Goal: Task Accomplishment & Management: Manage account settings

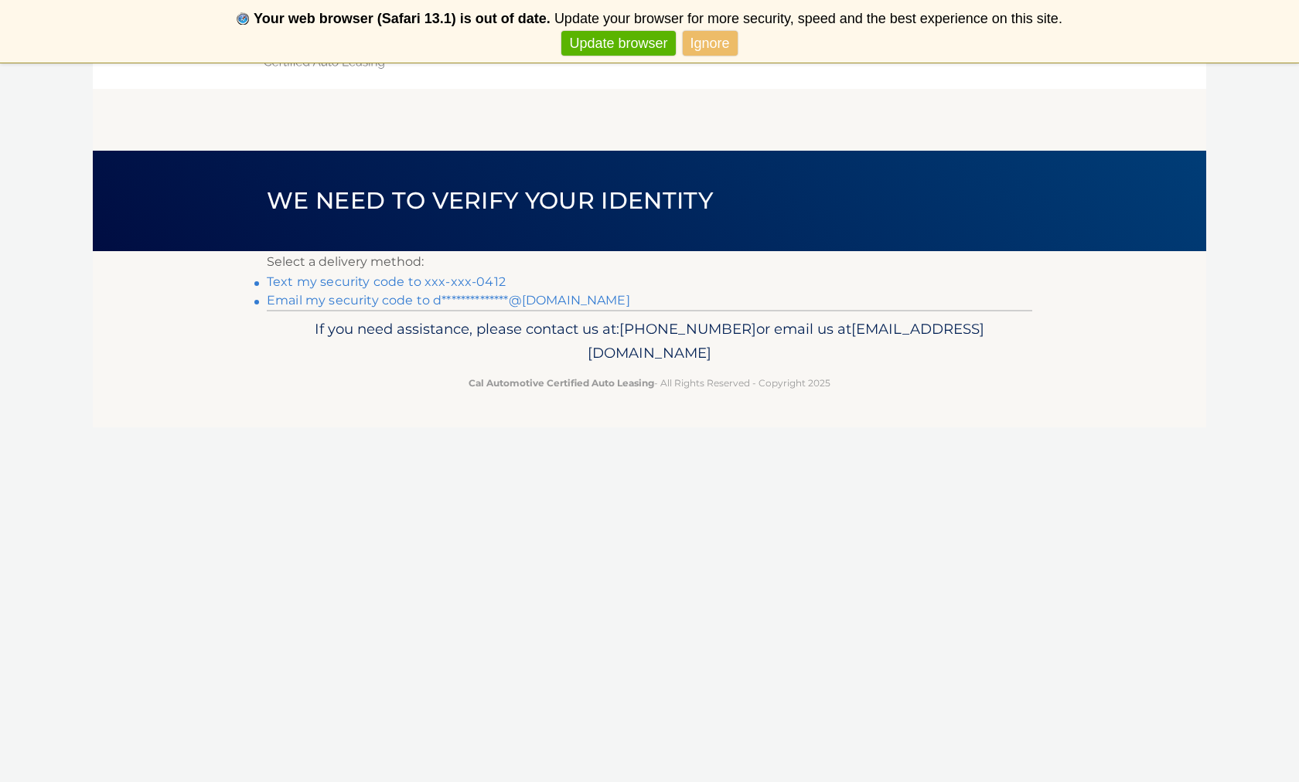
click at [705, 36] on link "Ignore" at bounding box center [710, 44] width 55 height 26
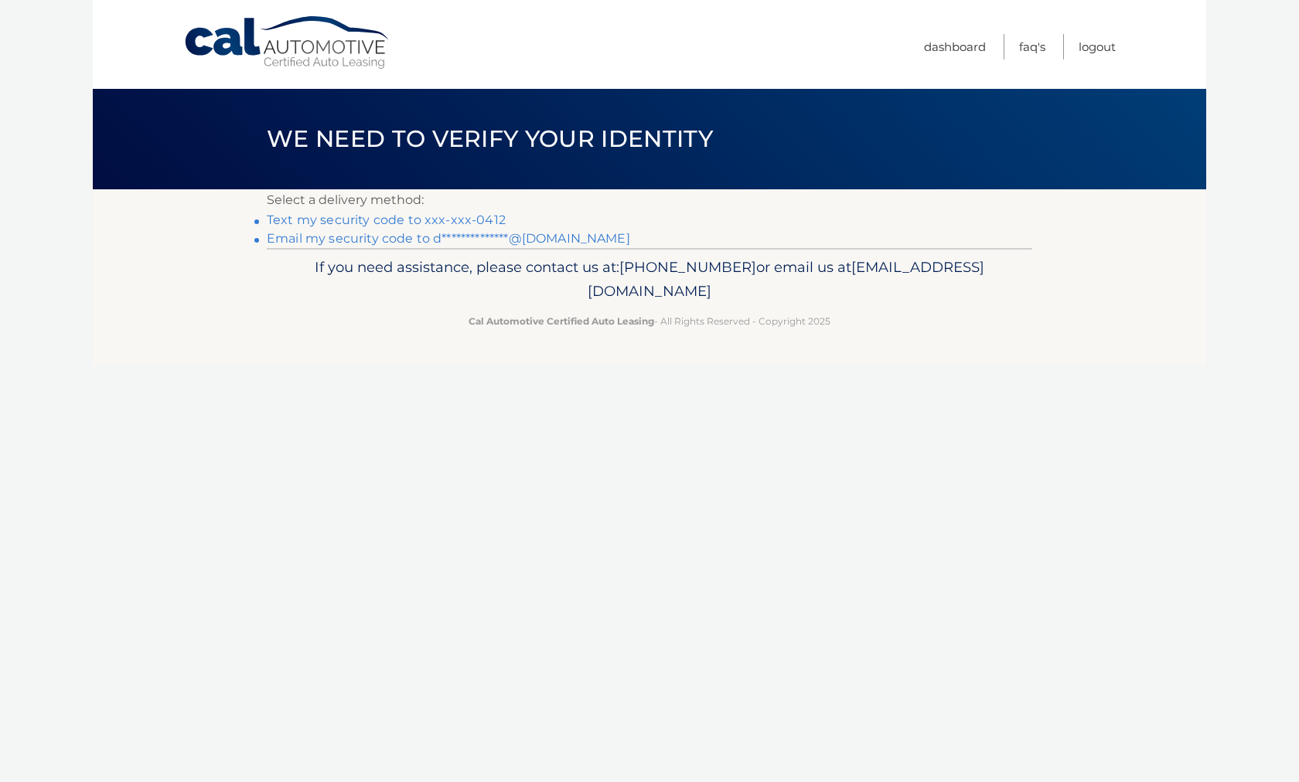
click at [982, 420] on div "Cal Automotive Menu Dashboard FAQ's Logout ×" at bounding box center [649, 391] width 1113 height 782
click at [907, 370] on div "Cal Automotive Menu Dashboard FAQ's Logout ×" at bounding box center [649, 391] width 1113 height 782
drag, startPoint x: 799, startPoint y: 384, endPoint x: 717, endPoint y: 297, distance: 119.8
click at [711, 297] on div "Cal Automotive Menu Dashboard FAQ's Logout ×" at bounding box center [649, 391] width 1113 height 782
click at [880, 358] on footer "If you need assistance, please contact us at: [PHONE_NUMBER] or email us at [EM…" at bounding box center [649, 306] width 1113 height 117
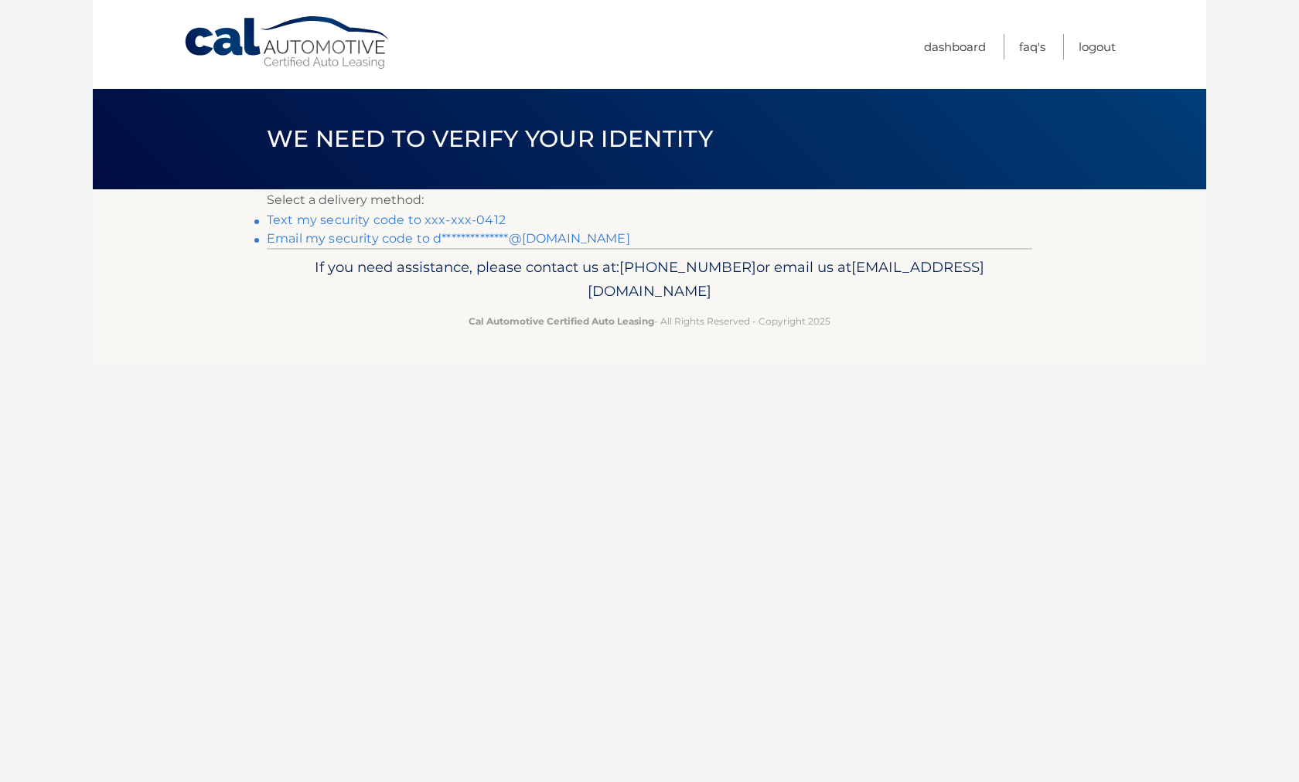
drag, startPoint x: 874, startPoint y: 352, endPoint x: 656, endPoint y: 298, distance: 224.0
click at [656, 298] on footer "If you need assistance, please contact us at: [PHONE_NUMBER] or email us at [EM…" at bounding box center [649, 306] width 1113 height 117
click at [656, 298] on span "[EMAIL_ADDRESS][DOMAIN_NAME]" at bounding box center [785, 279] width 397 height 43
drag, startPoint x: 887, startPoint y: 327, endPoint x: 607, endPoint y: 284, distance: 283.0
click at [606, 284] on div "If you need assistance, please contact us at: [PHONE_NUMBER] or email us at [EM…" at bounding box center [649, 291] width 765 height 87
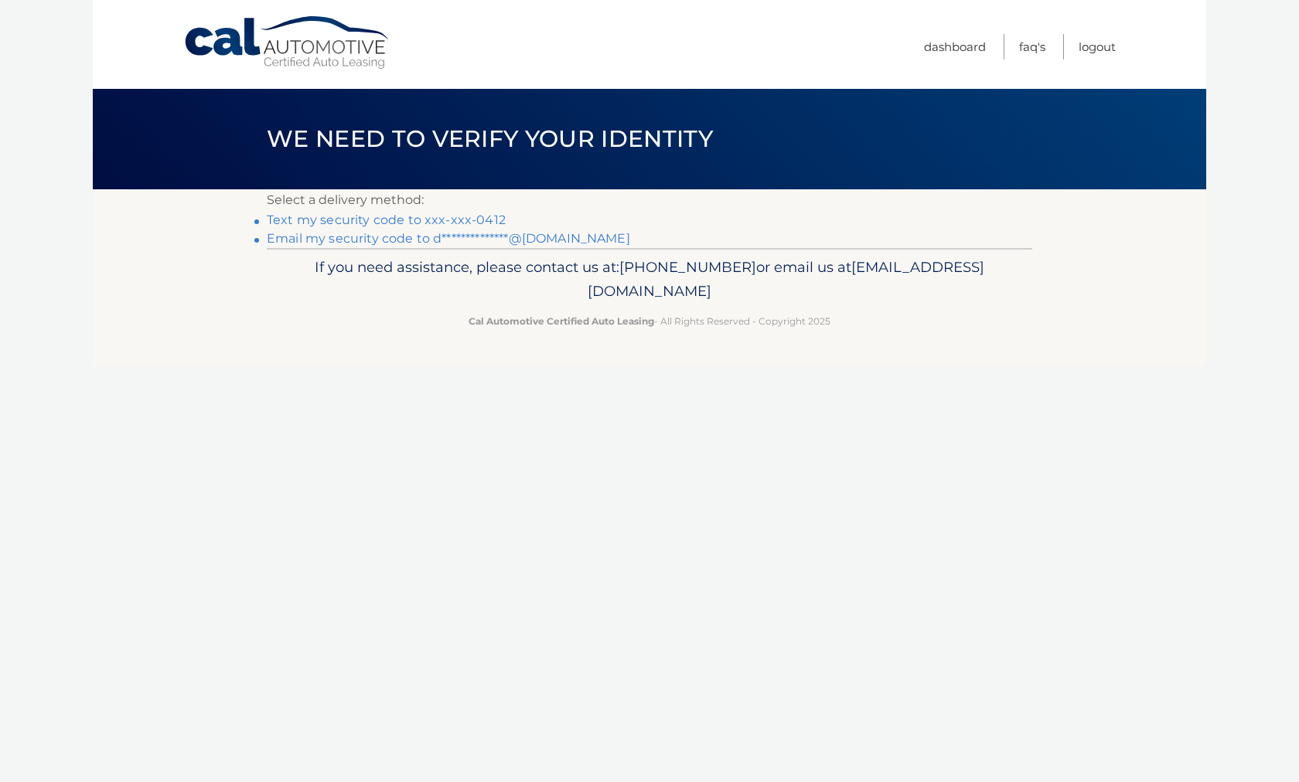
drag, startPoint x: 373, startPoint y: 273, endPoint x: 837, endPoint y: 370, distance: 473.9
click at [837, 370] on div "Cal Automotive Menu Dashboard FAQ's Logout ×" at bounding box center [649, 391] width 1113 height 782
click at [837, 369] on div "Cal Automotive Menu Dashboard FAQ's Logout ×" at bounding box center [649, 391] width 1113 height 782
drag, startPoint x: 860, startPoint y: 376, endPoint x: 485, endPoint y: 272, distance: 389.9
click at [485, 272] on div "Cal Automotive Menu Dashboard FAQ's Logout ×" at bounding box center [649, 391] width 1113 height 782
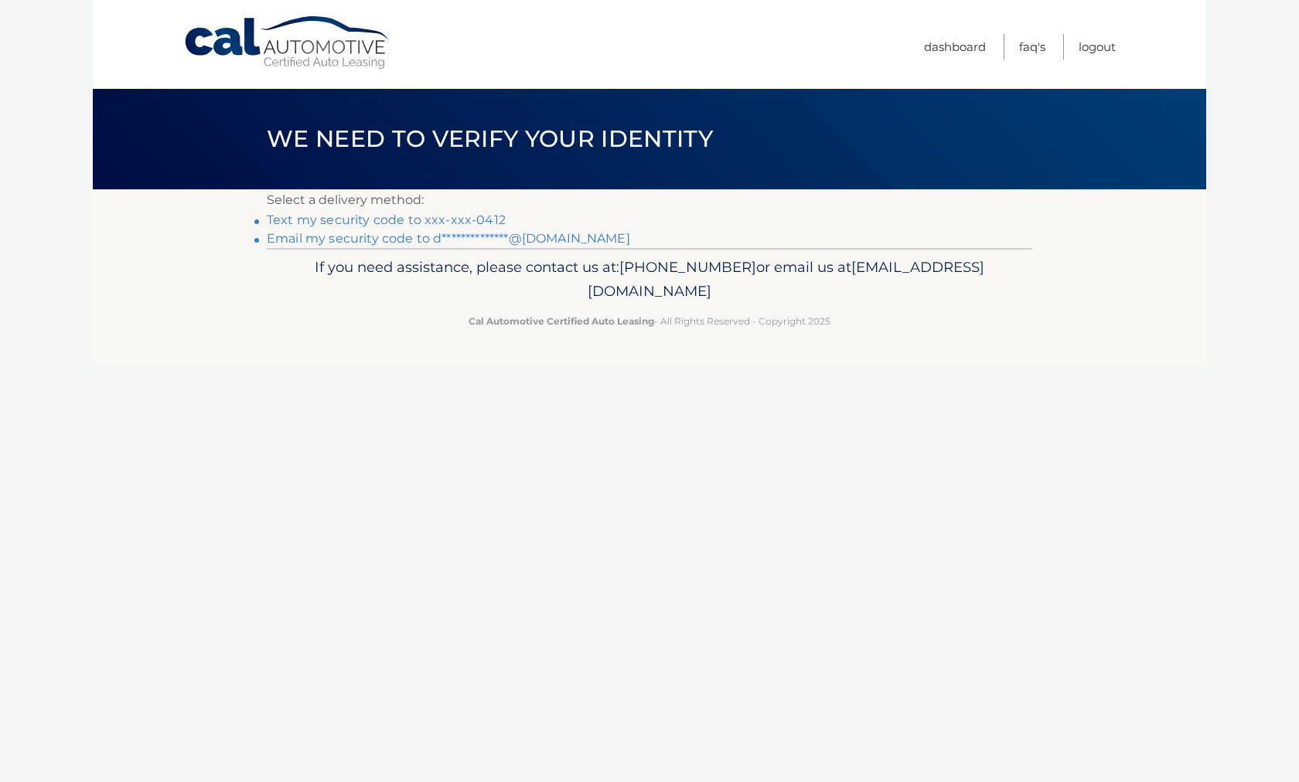
click at [485, 272] on p "If you need assistance, please contact us at: [PHONE_NUMBER] or email us at [EM…" at bounding box center [649, 279] width 745 height 49
drag, startPoint x: 241, startPoint y: 297, endPoint x: 849, endPoint y: 370, distance: 612.0
click at [849, 370] on div "Cal Automotive Menu Dashboard FAQ's Logout ×" at bounding box center [649, 391] width 1113 height 782
drag, startPoint x: 849, startPoint y: 366, endPoint x: 278, endPoint y: 169, distance: 603.6
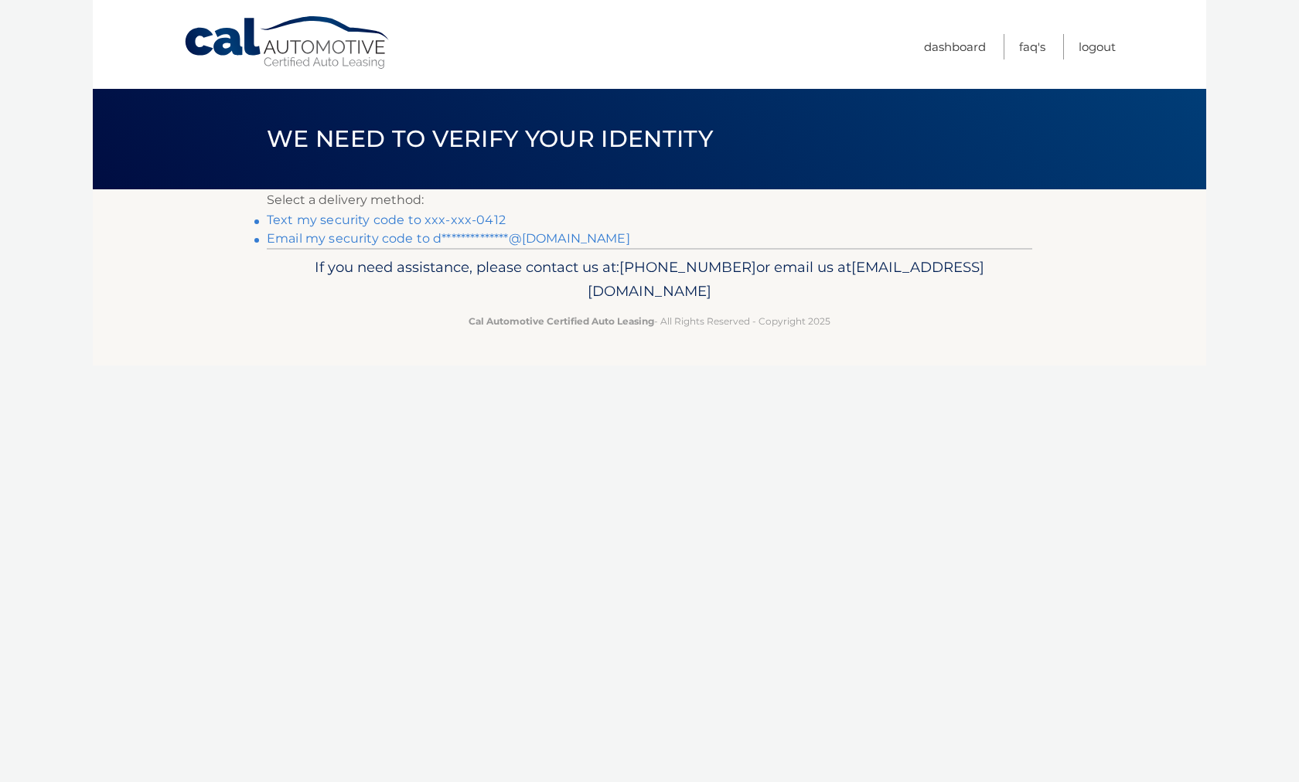
click at [278, 169] on div "Cal Automotive Menu Dashboard FAQ's Logout ×" at bounding box center [649, 391] width 1113 height 782
click at [392, 393] on div "Cal Automotive Menu Dashboard FAQ's Logout ×" at bounding box center [649, 391] width 1113 height 782
drag, startPoint x: 955, startPoint y: 393, endPoint x: 587, endPoint y: 119, distance: 458.6
click at [582, 119] on div "Cal Automotive Menu Dashboard FAQ's Logout ×" at bounding box center [649, 391] width 1113 height 782
click at [471, 490] on div "Cal Automotive Menu Dashboard FAQ's Logout ×" at bounding box center [649, 391] width 1113 height 782
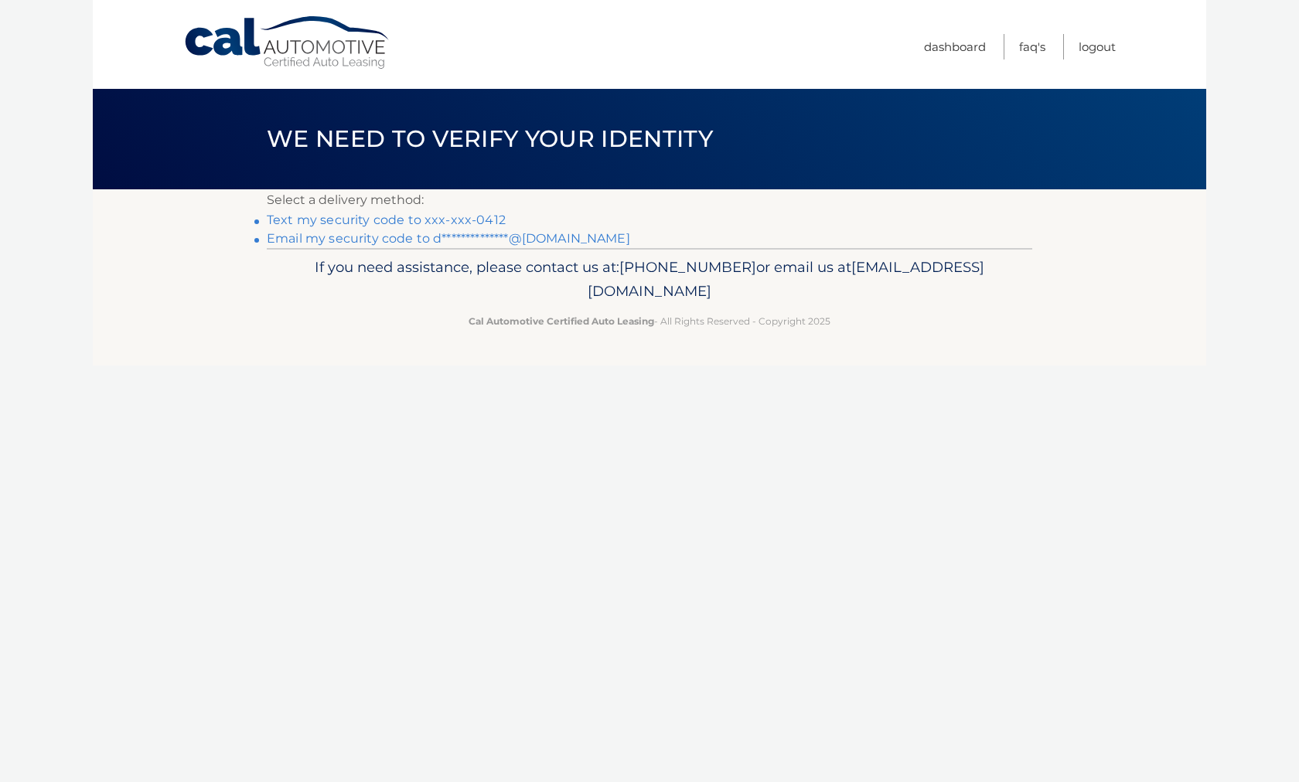
drag, startPoint x: 551, startPoint y: 427, endPoint x: 472, endPoint y: 333, distance: 122.8
click at [472, 333] on div "Cal Automotive Menu Dashboard FAQ's Logout ×" at bounding box center [649, 391] width 1113 height 782
drag, startPoint x: 65, startPoint y: 36, endPoint x: 504, endPoint y: 218, distance: 475.5
click at [504, 218] on body "You will be reminded in 7 days. Never show again Cal Automotive Menu Dashboard …" at bounding box center [649, 391] width 1299 height 782
click at [830, 407] on div "Cal Automotive Menu Dashboard FAQ's Logout ×" at bounding box center [649, 391] width 1113 height 782
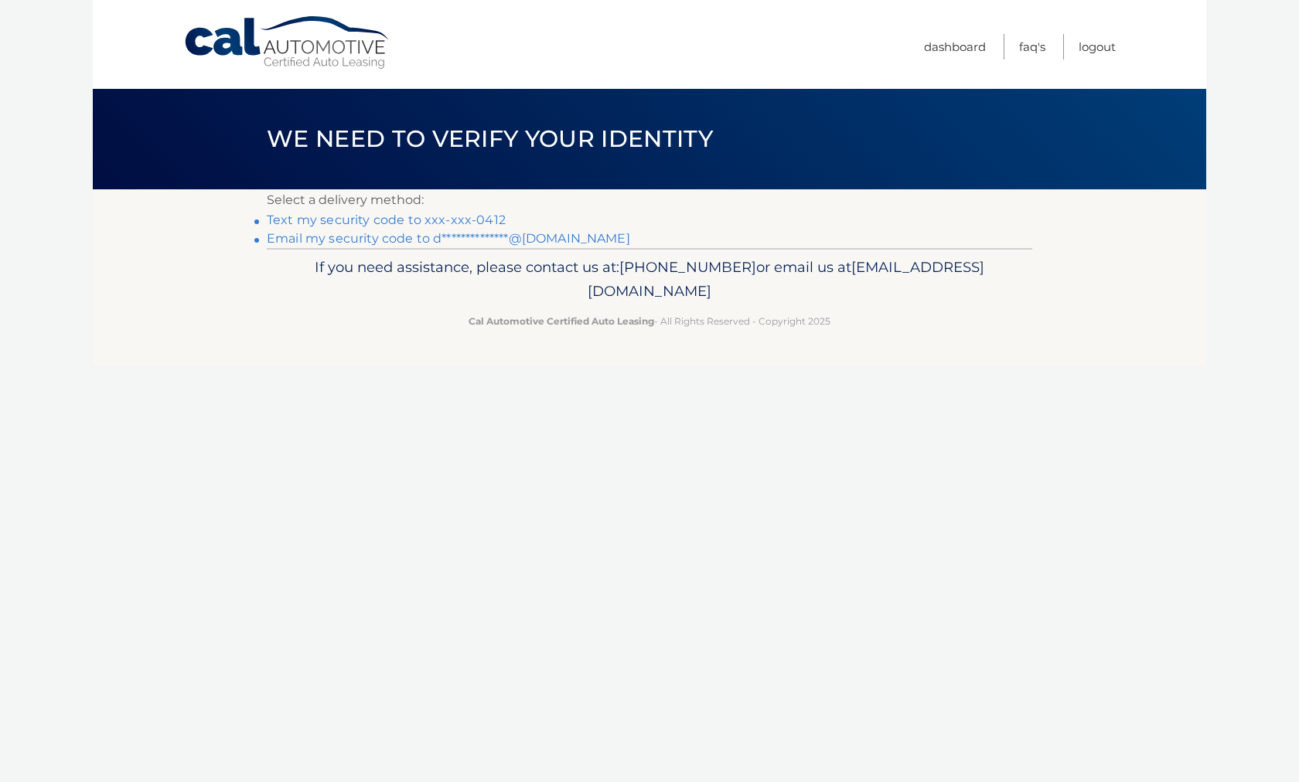
drag, startPoint x: 830, startPoint y: 407, endPoint x: 533, endPoint y: 195, distance: 364.7
click at [533, 195] on div "Cal Automotive Menu Dashboard FAQ's Logout ×" at bounding box center [649, 391] width 1113 height 782
click at [831, 476] on div "Cal Automotive Menu Dashboard FAQ's Logout ×" at bounding box center [649, 391] width 1113 height 782
drag, startPoint x: 898, startPoint y: 514, endPoint x: 734, endPoint y: 317, distance: 256.8
click at [741, 320] on div "Cal Automotive Menu Dashboard FAQ's Logout ×" at bounding box center [649, 391] width 1113 height 782
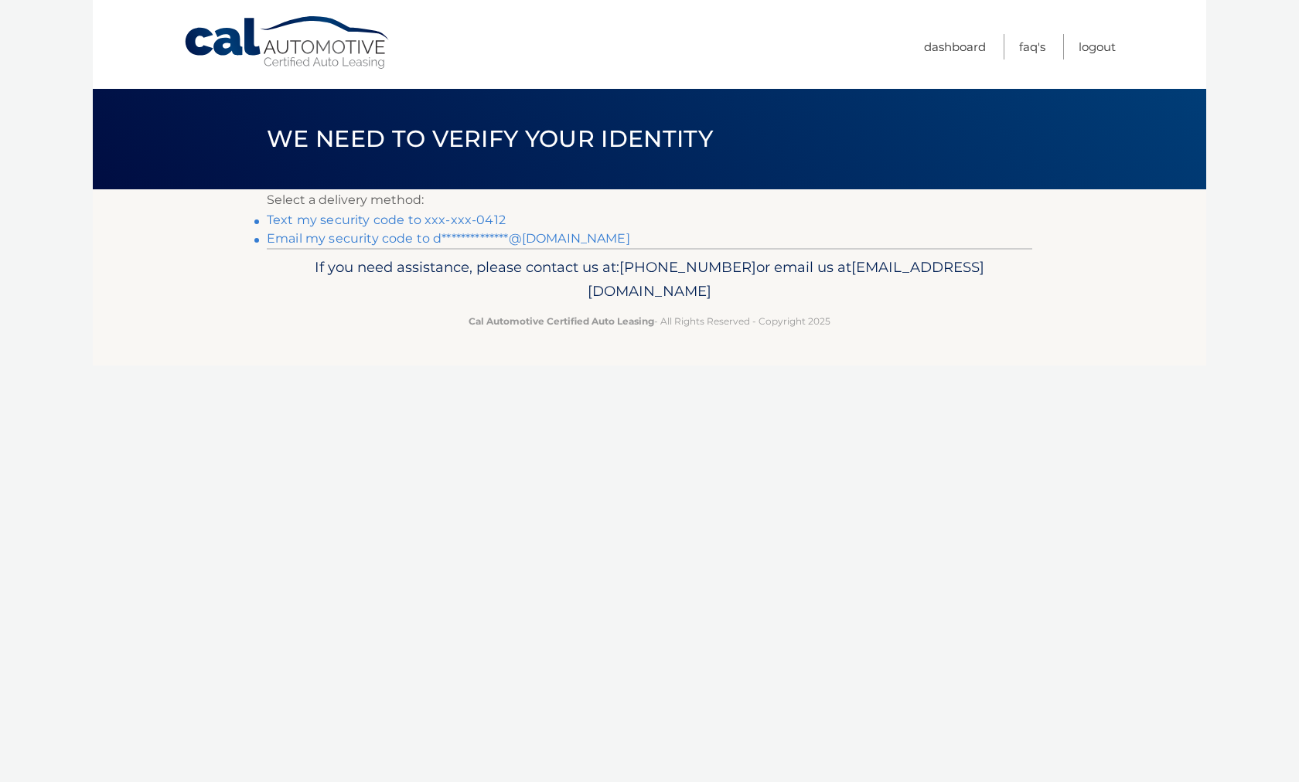
click at [825, 339] on footer "If you need assistance, please contact us at: [PHONE_NUMBER] or email us at [EM…" at bounding box center [649, 306] width 1113 height 117
drag, startPoint x: 873, startPoint y: 332, endPoint x: 564, endPoint y: 226, distance: 326.1
click at [444, 128] on div "Cal Automotive Menu Dashboard FAQ's Logout ×" at bounding box center [649, 391] width 1113 height 782
click at [733, 368] on div "Cal Automotive Menu Dashboard FAQ's Logout ×" at bounding box center [649, 391] width 1113 height 782
click at [462, 223] on link "Text my security code to xxx-xxx-0412" at bounding box center [386, 220] width 239 height 15
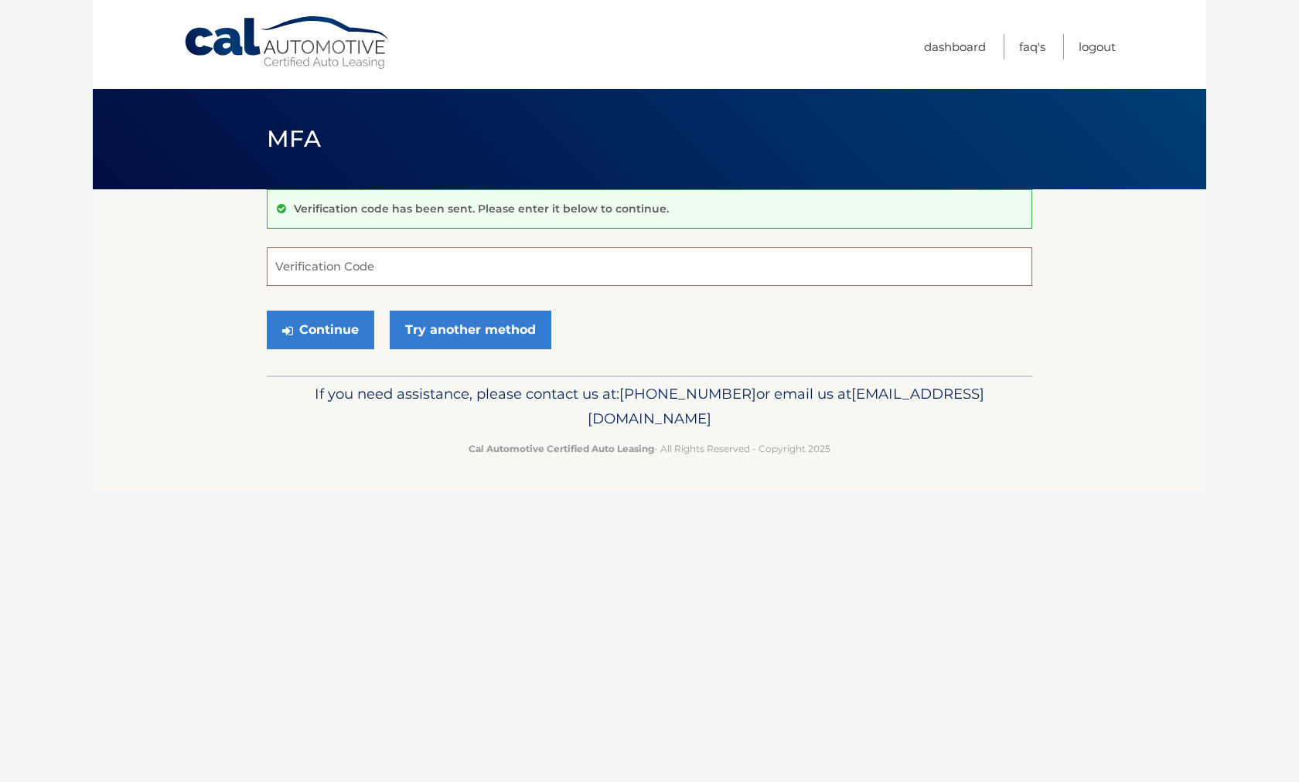
click at [406, 270] on input "Verification Code" at bounding box center [649, 266] width 765 height 39
type input "251908"
click at [354, 335] on button "Continue" at bounding box center [320, 330] width 107 height 39
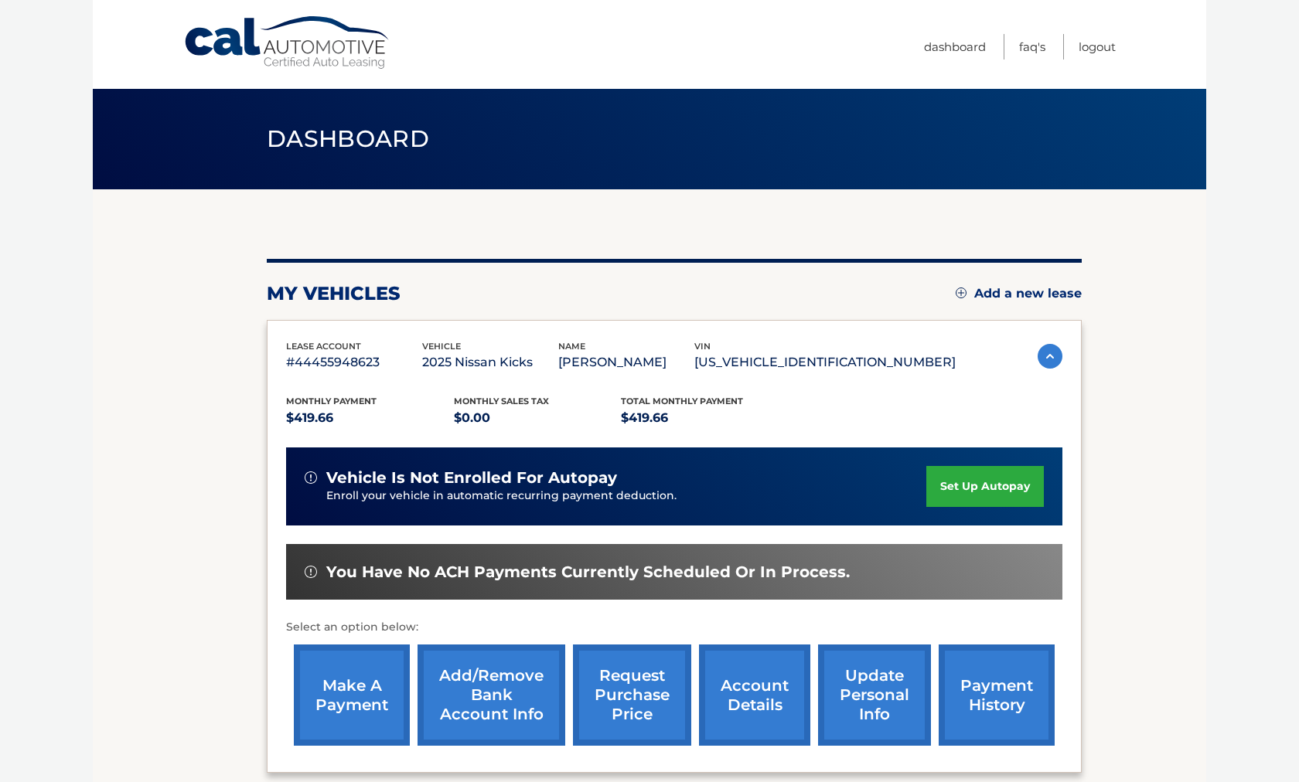
click at [1154, 509] on section "my vehicles Add a new lease lease account #44455948623 vehicle 2025 Nissan Kick…" at bounding box center [649, 504] width 1113 height 630
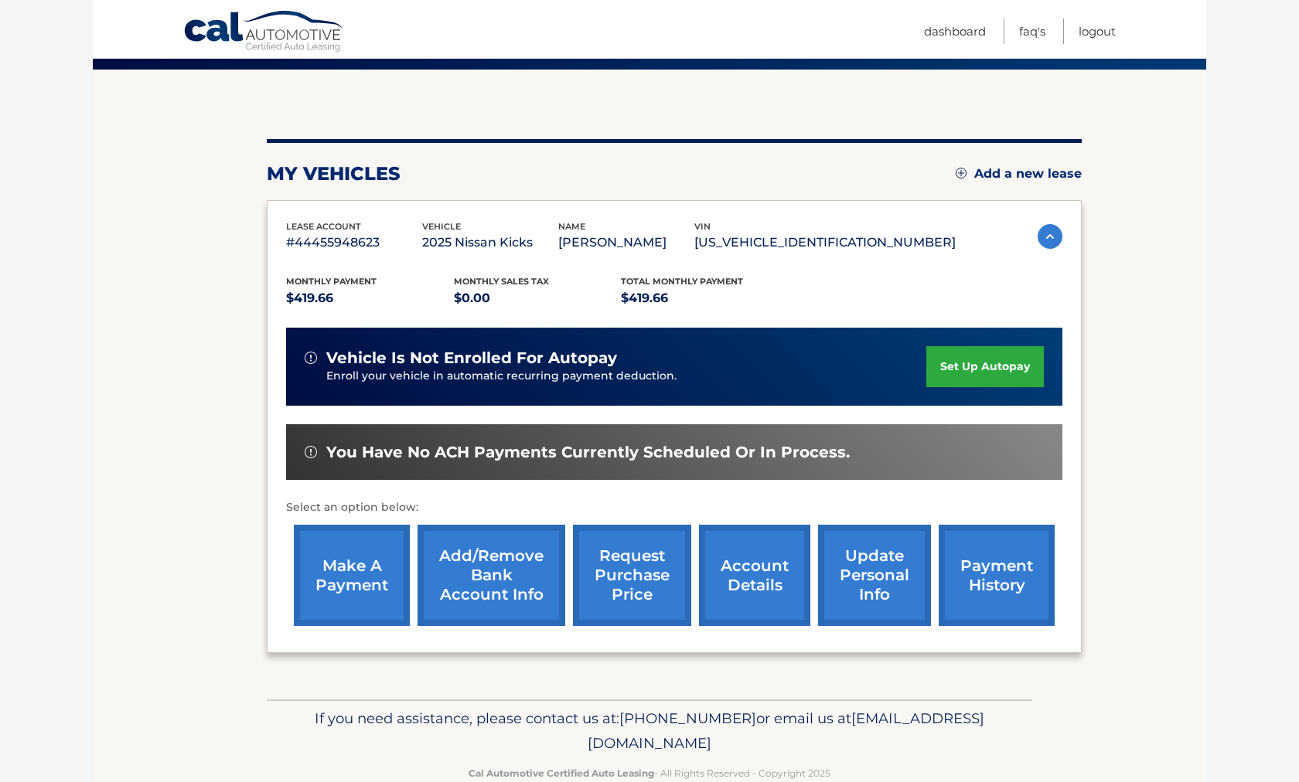
scroll to position [89, 0]
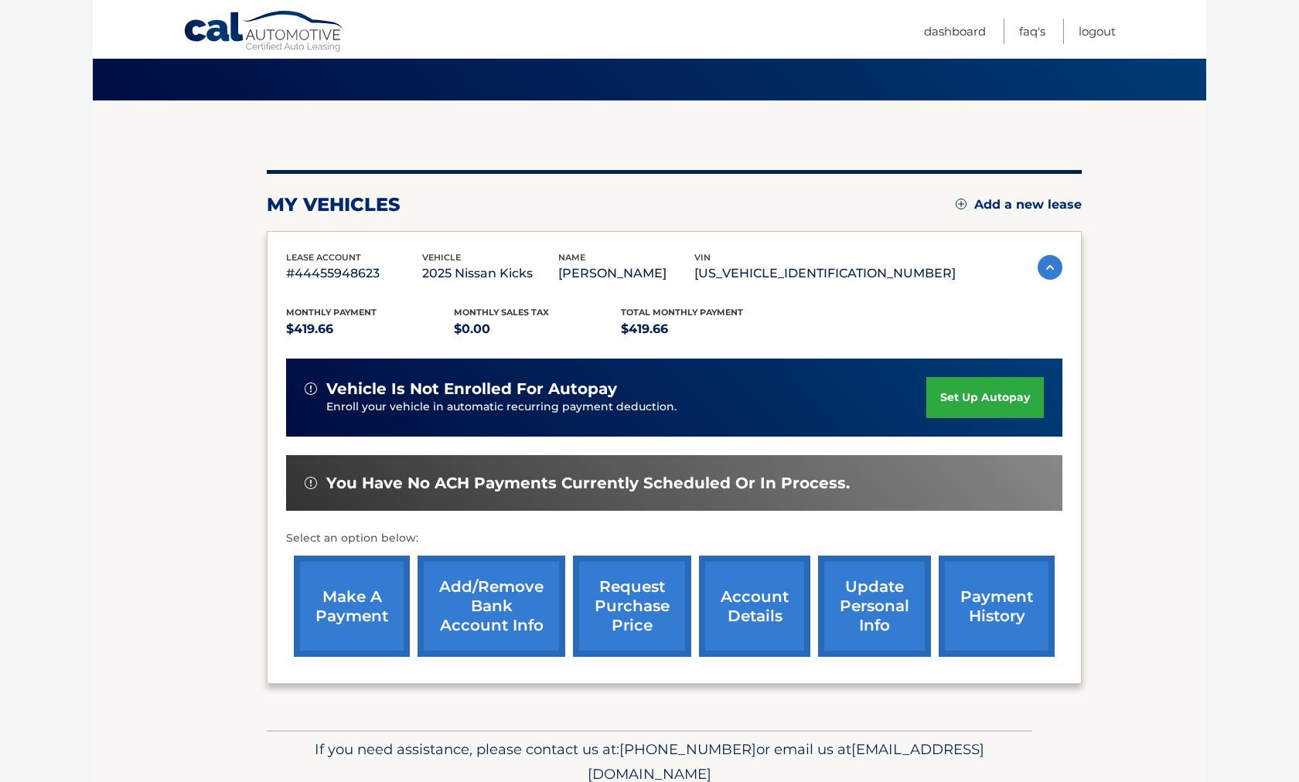
click at [1012, 396] on link "set up autopay" at bounding box center [984, 397] width 117 height 41
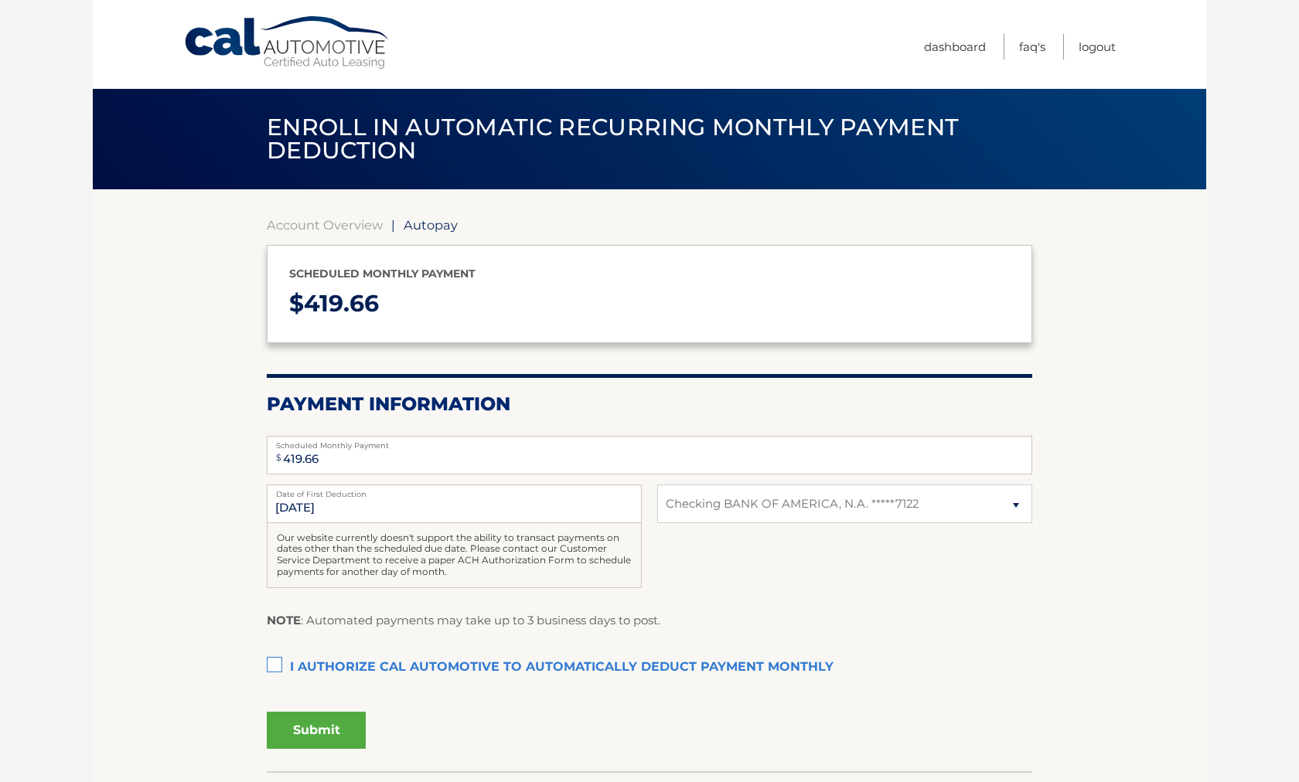
select select "NTU2NGVmYjQtYmIzNS00NzJjLThjZjMtNzNjYmE2OGJjNGRi"
click at [283, 659] on label "I authorize cal automotive to automatically deduct payment monthly This checkbo…" at bounding box center [649, 667] width 765 height 31
click at [0, 0] on input "I authorize cal automotive to automatically deduct payment monthly This checkbo…" at bounding box center [0, 0] width 0 height 0
click at [309, 720] on button "Submit" at bounding box center [316, 730] width 99 height 37
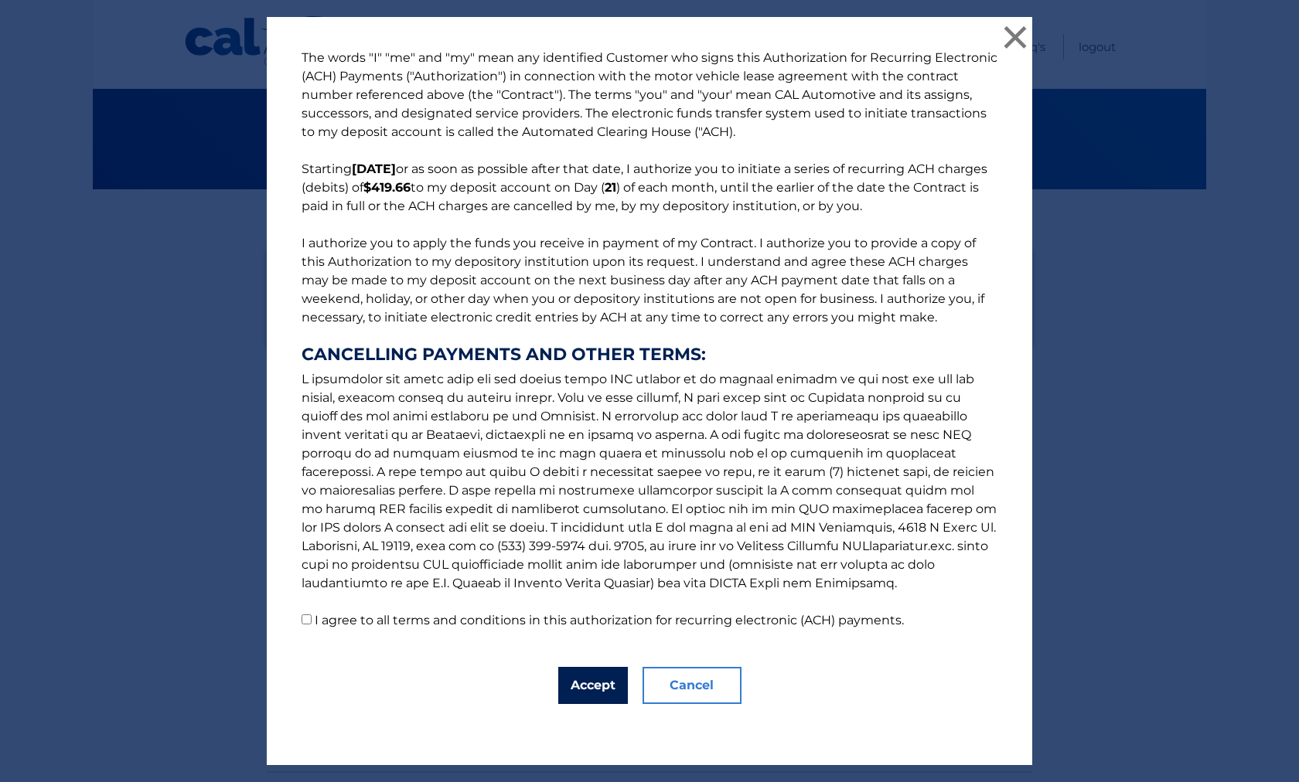
click at [591, 678] on button "Accept" at bounding box center [593, 685] width 70 height 37
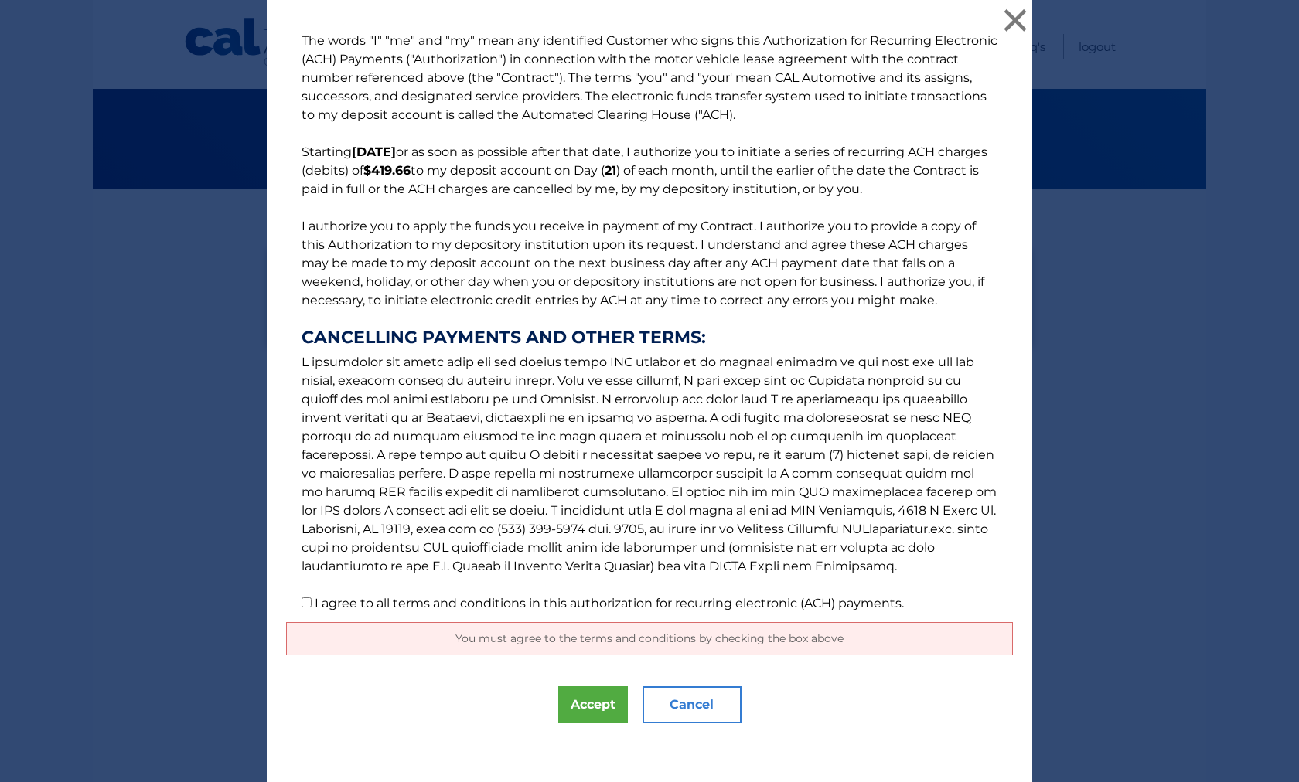
click at [316, 605] on label "I agree to all terms and conditions in this authorization for recurring electro…" at bounding box center [609, 603] width 589 height 15
click at [312, 605] on input "I agree to all terms and conditions in this authorization for recurring electro…" at bounding box center [306, 603] width 10 height 10
checkbox input "true"
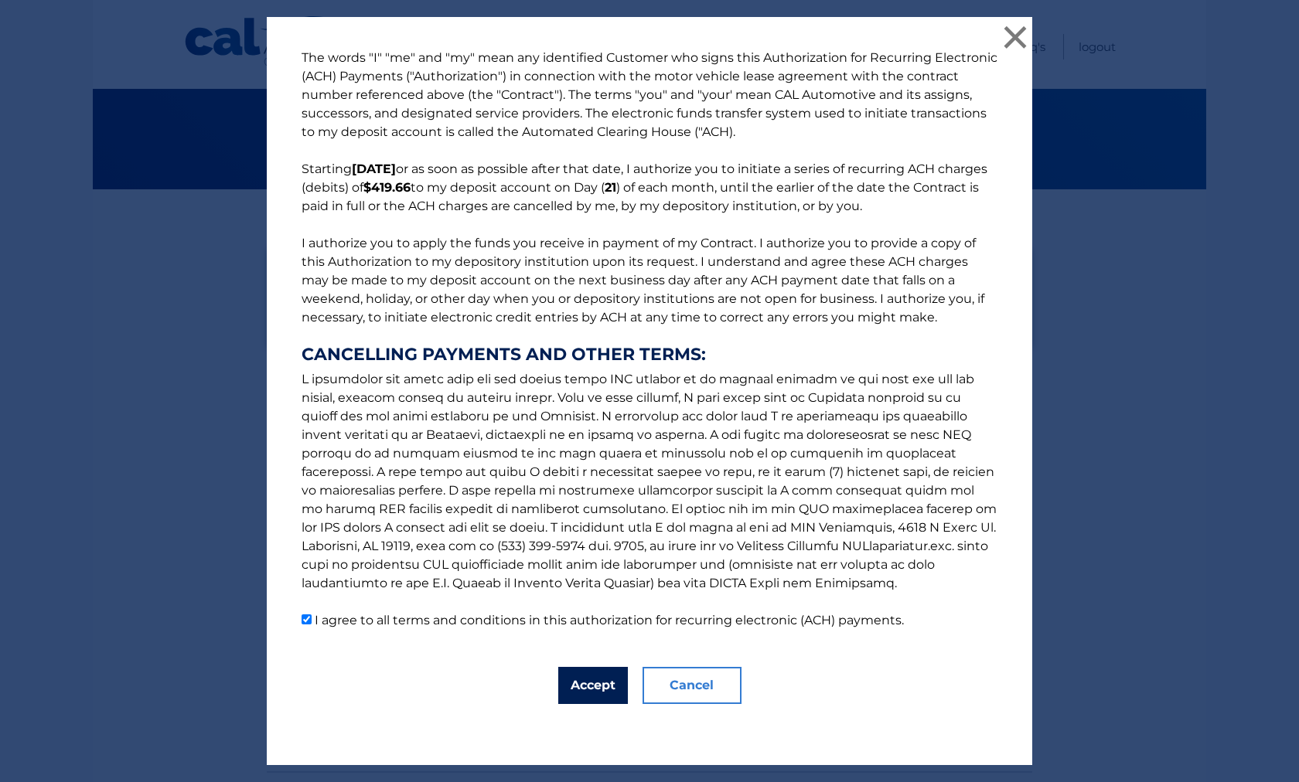
click at [566, 683] on button "Accept" at bounding box center [593, 685] width 70 height 37
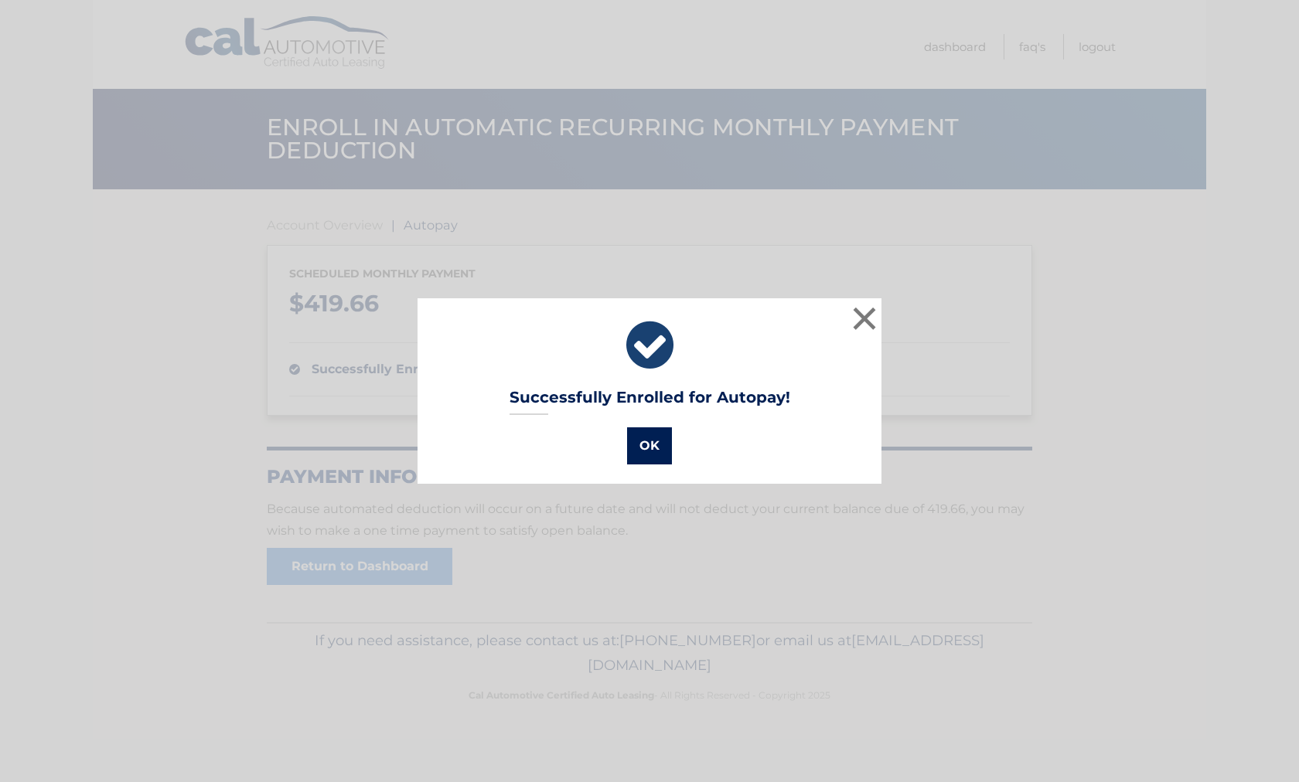
click at [639, 442] on button "OK" at bounding box center [649, 445] width 45 height 37
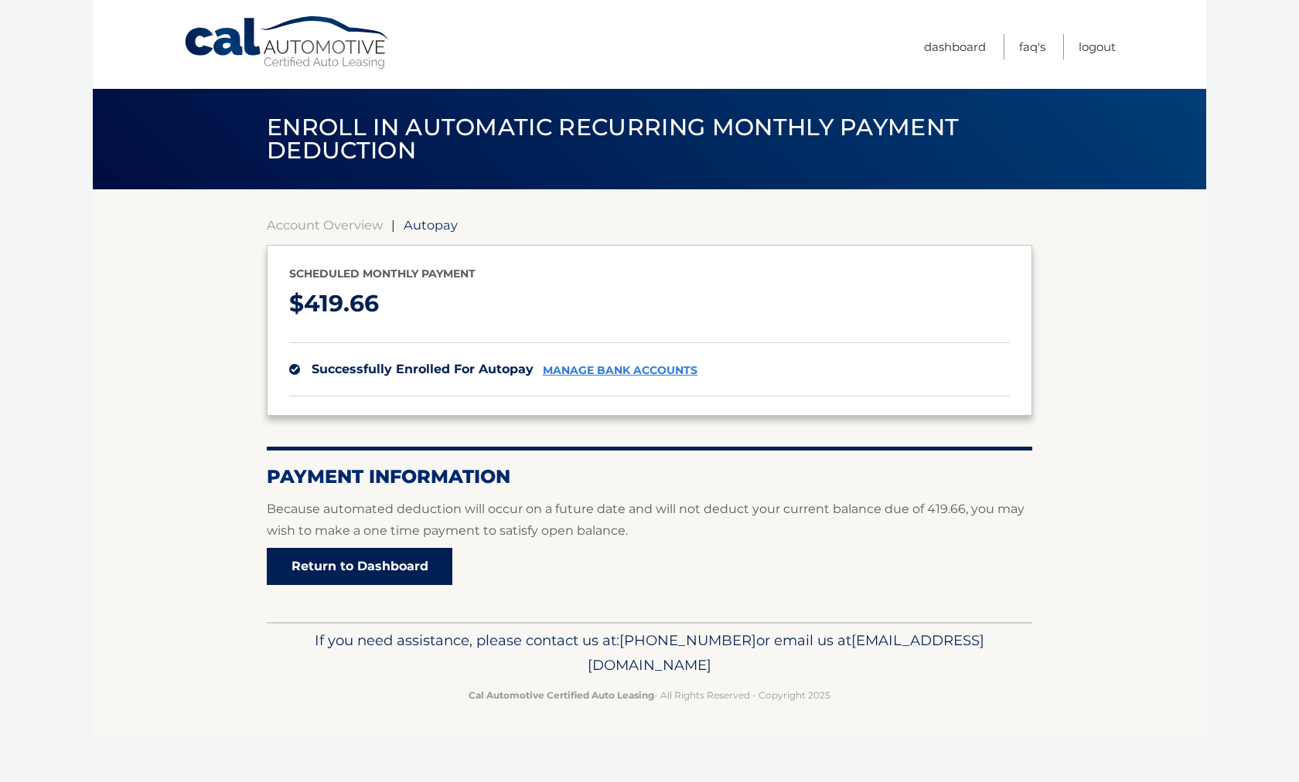
click at [352, 570] on link "Return to Dashboard" at bounding box center [360, 566] width 186 height 37
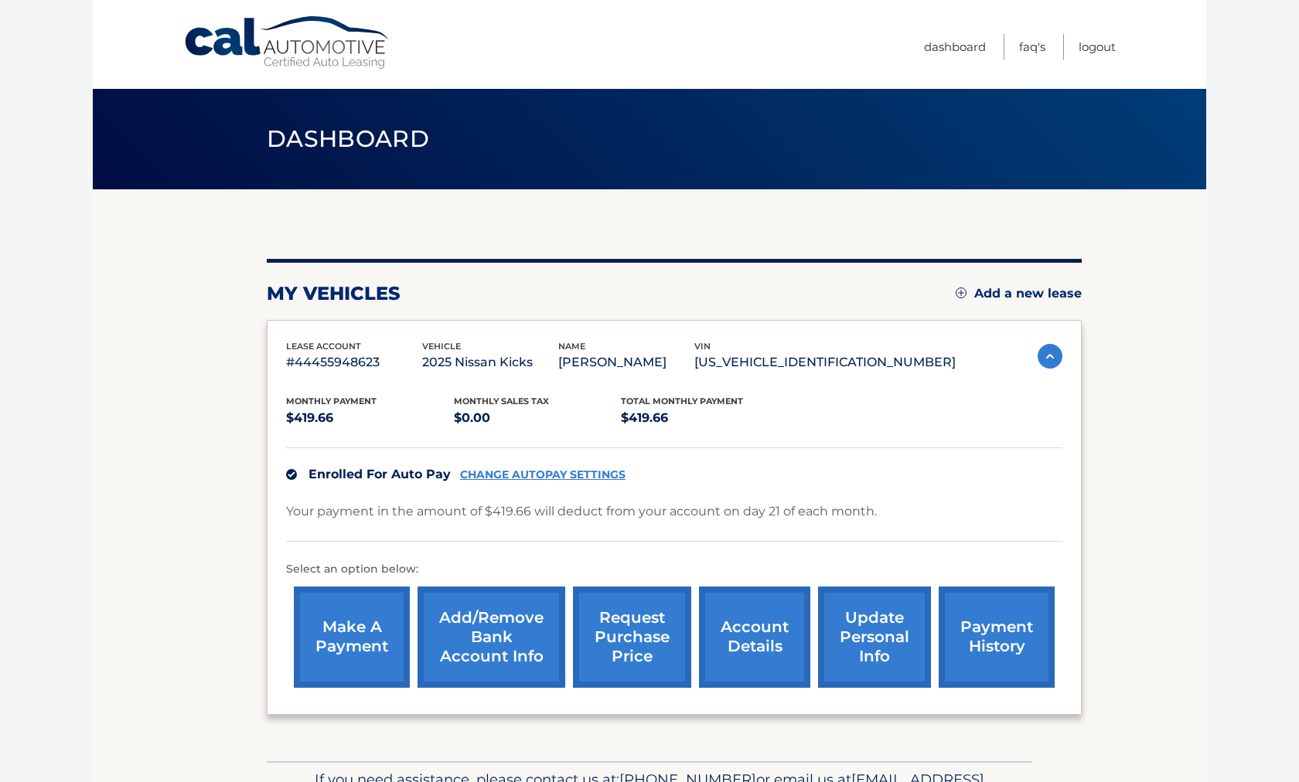
click at [1154, 599] on section "my vehicles Add a new lease lease account #44455948623 vehicle 2025 Nissan Kick…" at bounding box center [649, 475] width 1113 height 572
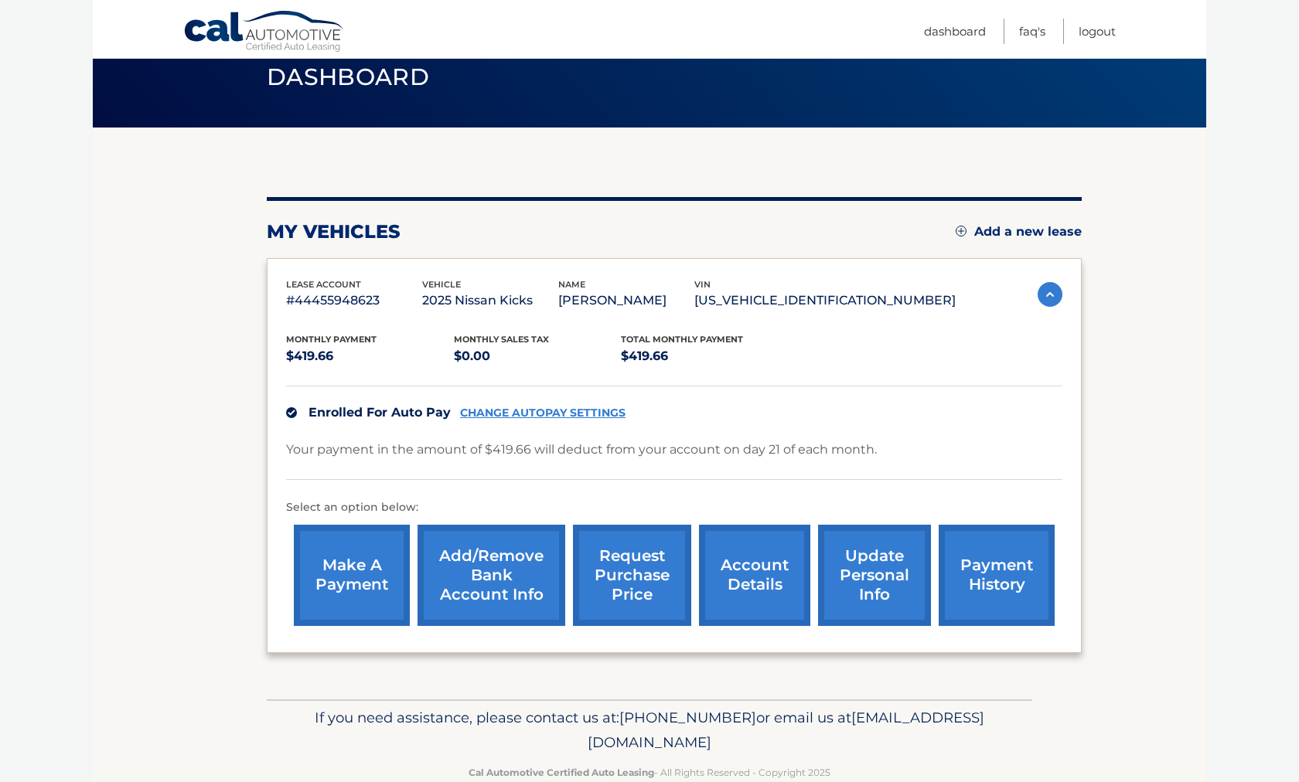
scroll to position [93, 0]
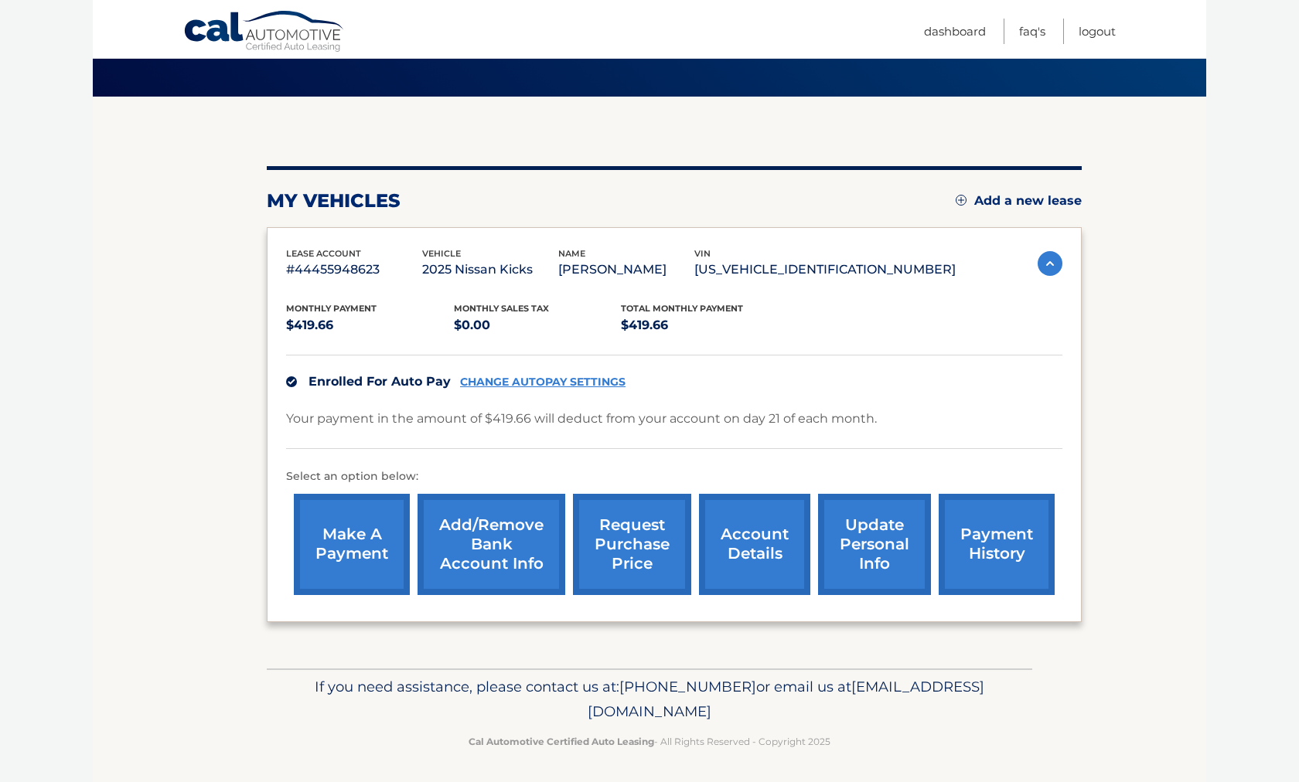
click at [1150, 349] on section "my vehicles Add a new lease lease account #44455948623 vehicle 2025 Nissan Kick…" at bounding box center [649, 383] width 1113 height 572
click at [1204, 280] on section "my vehicles Add a new lease lease account #44455948623 vehicle 2025 Nissan Kick…" at bounding box center [649, 383] width 1113 height 572
click at [1057, 266] on img at bounding box center [1049, 263] width 25 height 25
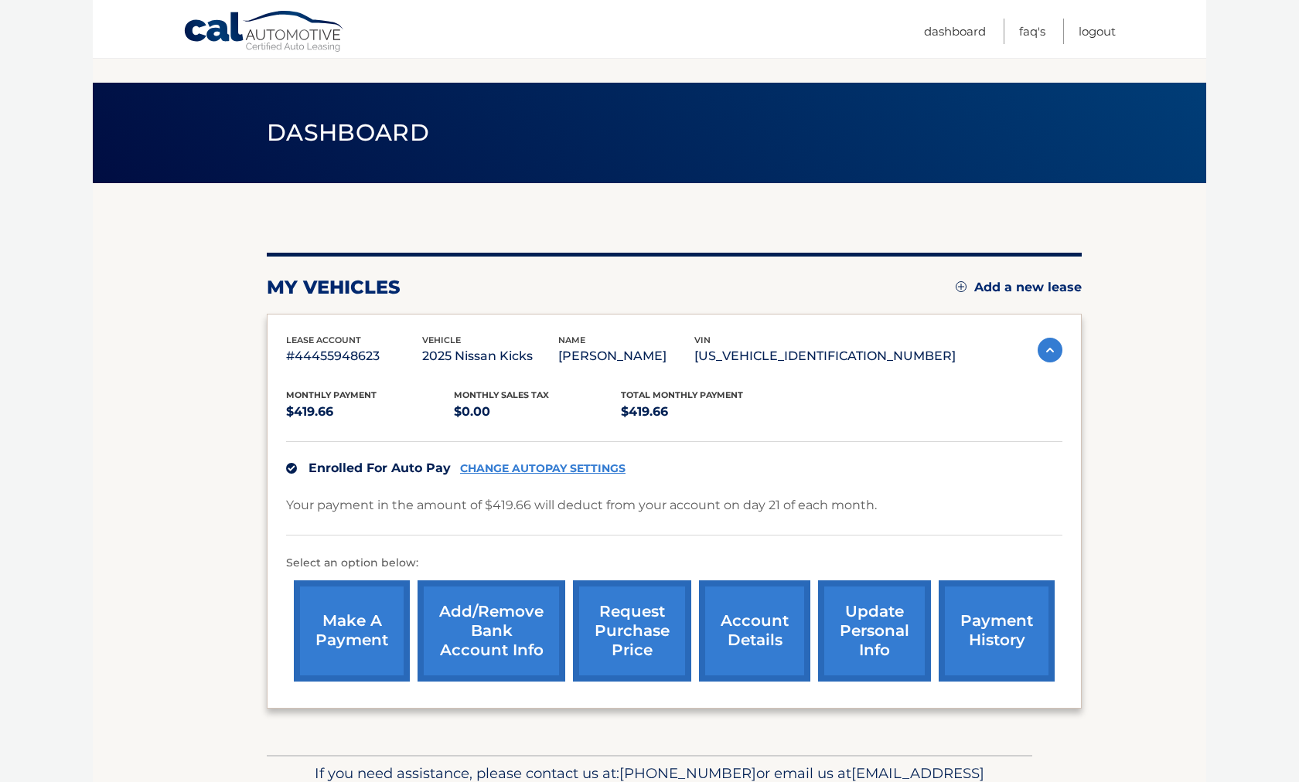
scroll to position [0, 0]
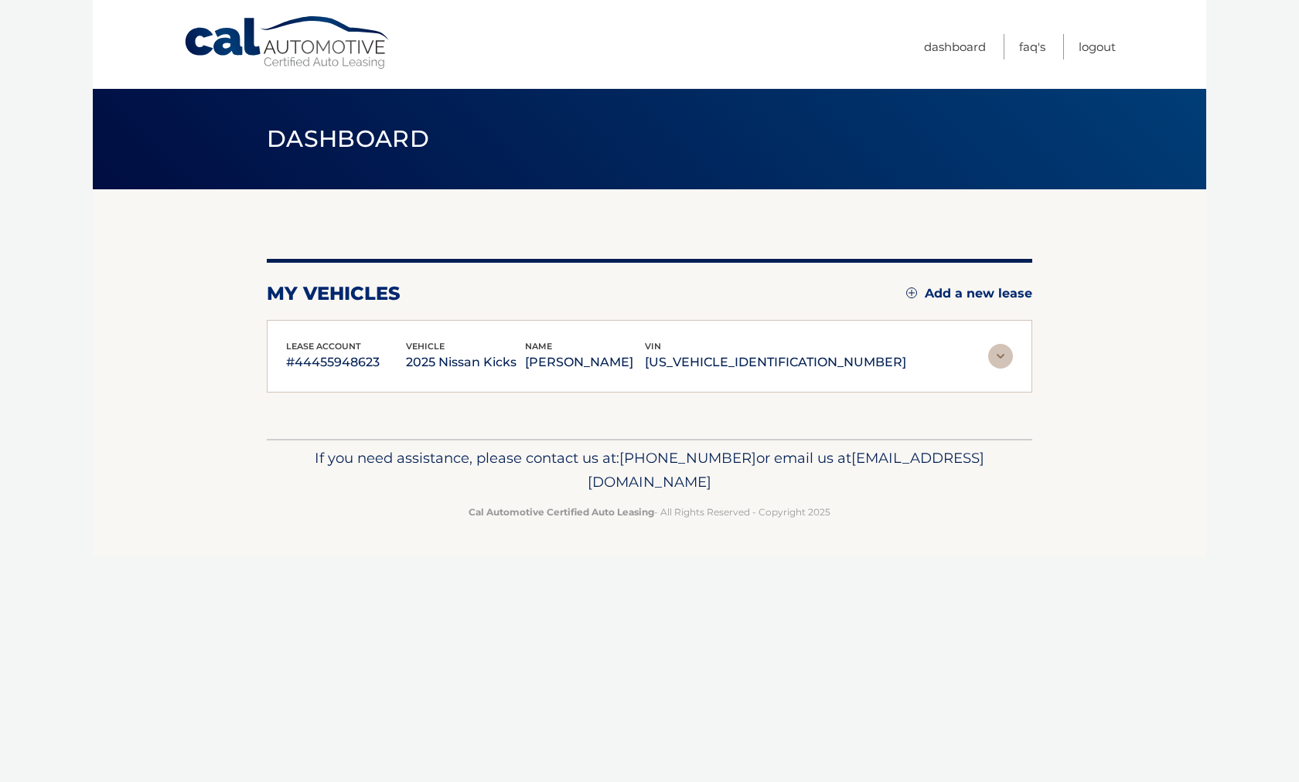
drag, startPoint x: 1060, startPoint y: 637, endPoint x: 356, endPoint y: 337, distance: 764.7
click at [356, 337] on div "Cal Automotive Menu Dashboard FAQ's Logout vin" at bounding box center [649, 391] width 1113 height 782
click at [148, 267] on section "my vehicles Add a new lease lease account #44455948623 vehicle 2025 Nissan Kick…" at bounding box center [649, 314] width 1113 height 250
drag, startPoint x: 216, startPoint y: 263, endPoint x: 1224, endPoint y: 519, distance: 1040.2
click at [1224, 519] on body "Cal Automotive Menu Dashboard FAQ's Logout" at bounding box center [649, 391] width 1299 height 782
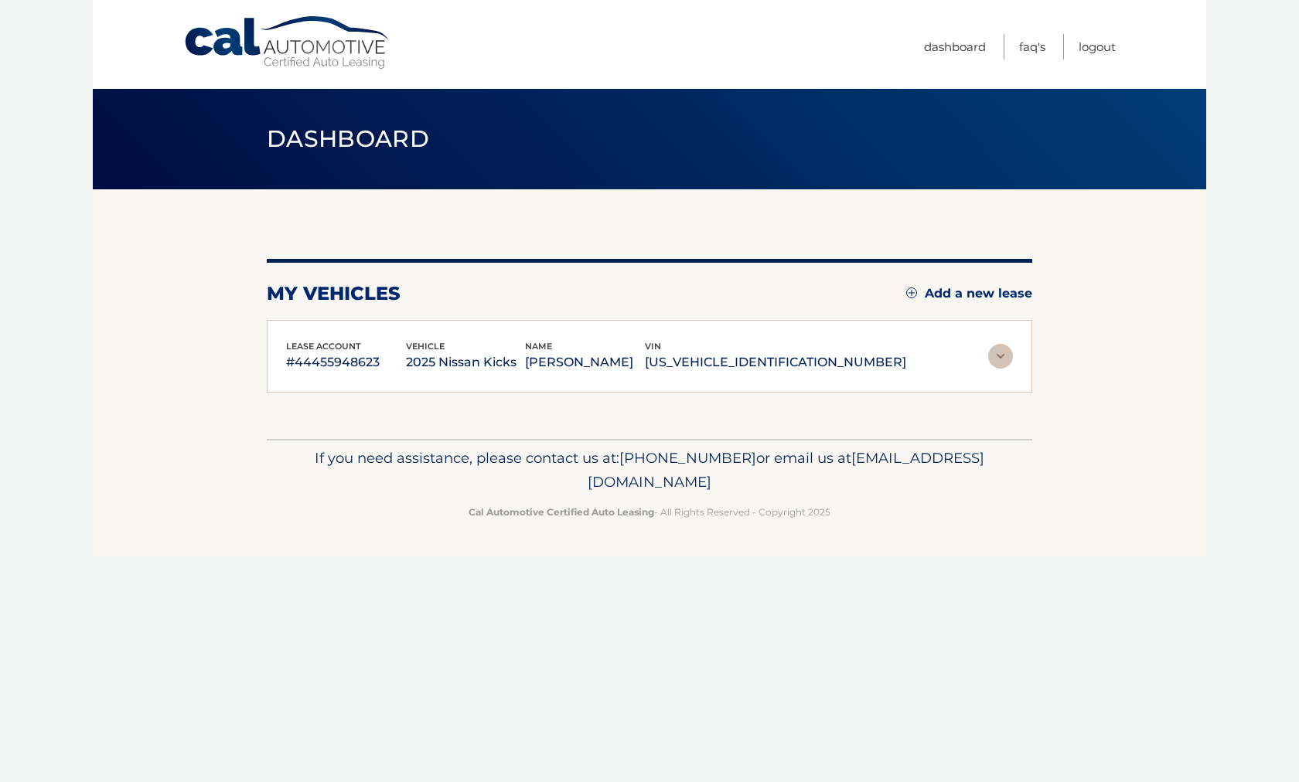
click at [1222, 518] on body "Cal Automotive Menu Dashboard FAQ's Logout" at bounding box center [649, 391] width 1299 height 782
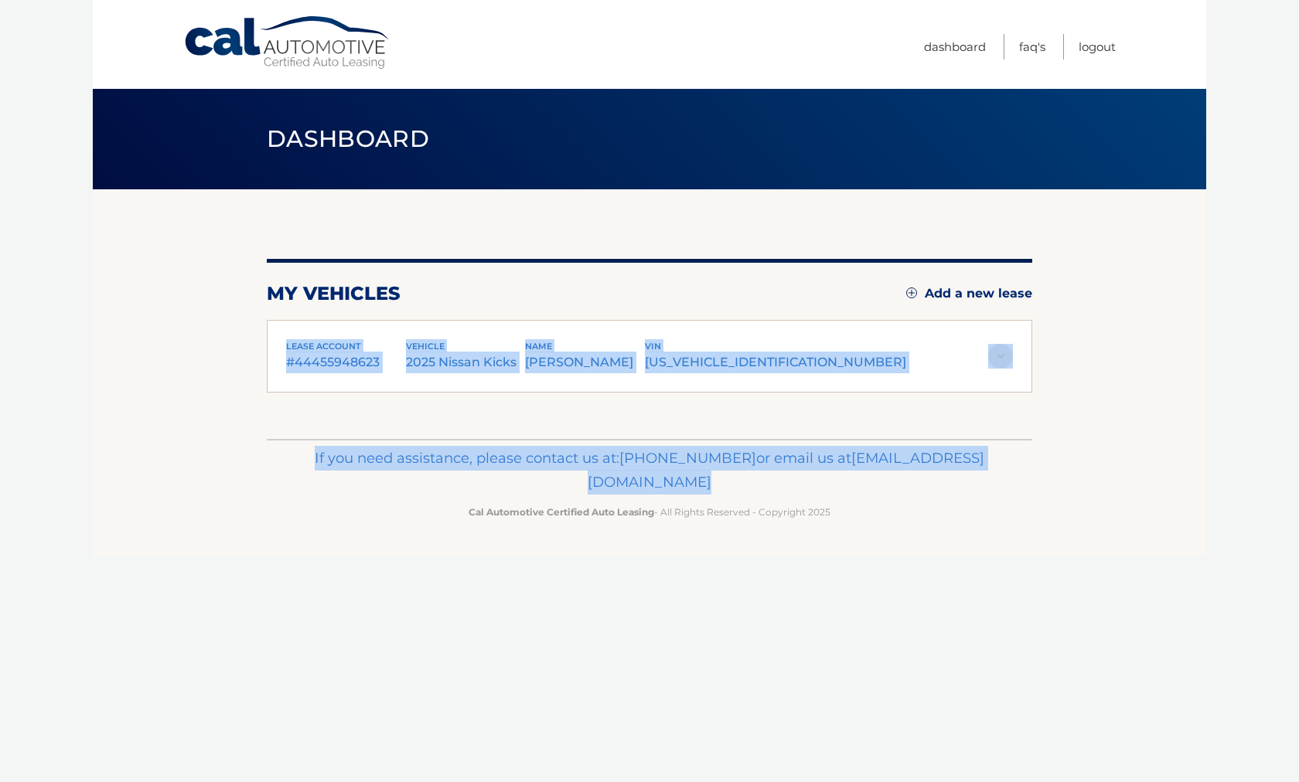
drag, startPoint x: 1156, startPoint y: 483, endPoint x: 485, endPoint y: 334, distance: 687.4
click at [485, 334] on div "Cal Automotive Menu Dashboard FAQ's Logout vin" at bounding box center [649, 391] width 1113 height 782
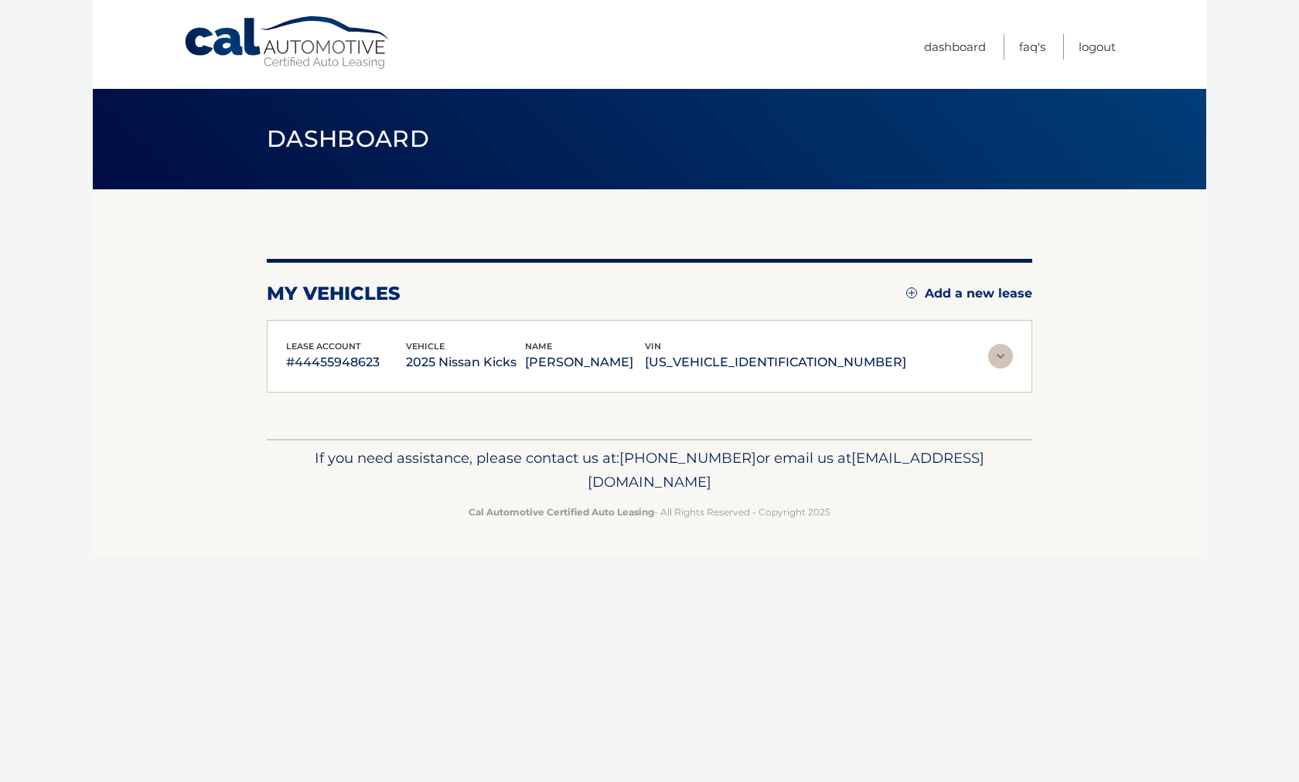
click at [220, 268] on section "my vehicles Add a new lease lease account #44455948623 vehicle 2025 Nissan Kick…" at bounding box center [649, 314] width 1113 height 250
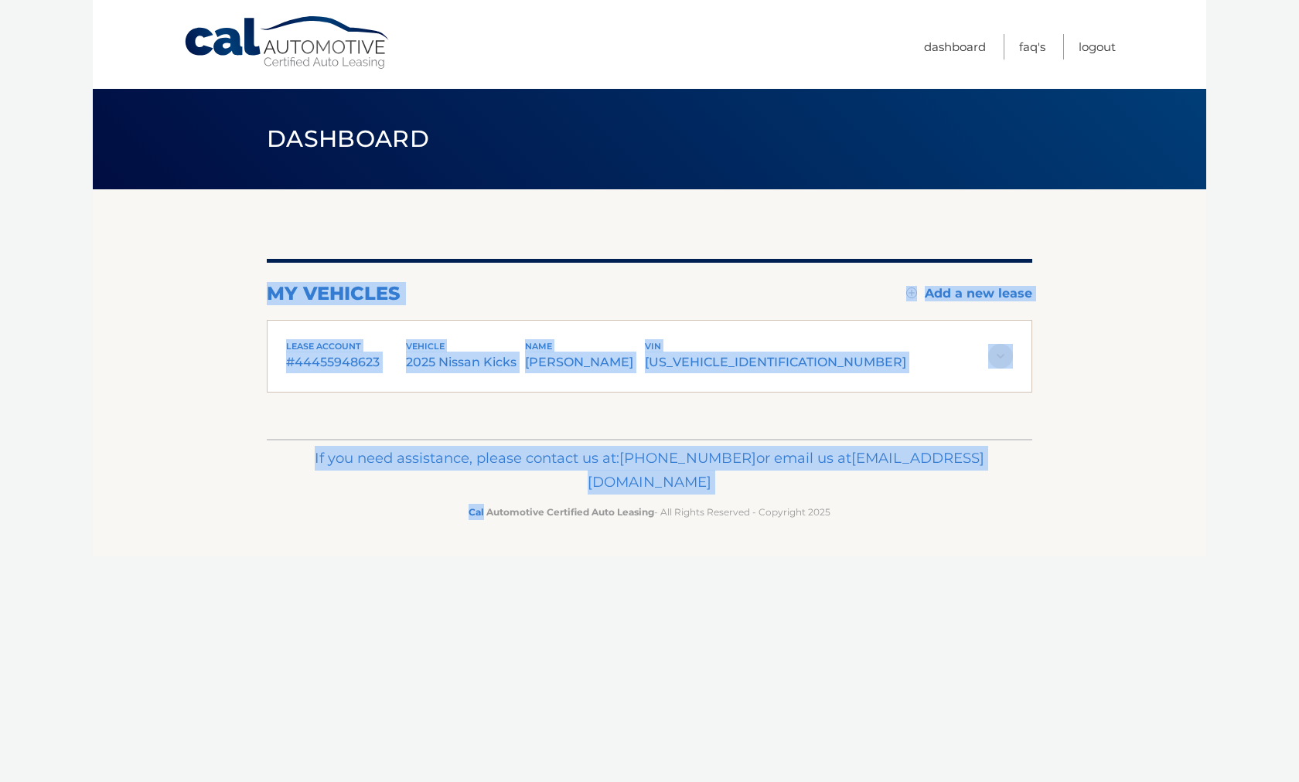
drag, startPoint x: 220, startPoint y: 268, endPoint x: 925, endPoint y: 500, distance: 742.9
click at [925, 500] on div "Cal Automotive Menu Dashboard FAQ's Logout vin" at bounding box center [649, 391] width 1113 height 782
click at [925, 500] on div "If you need assistance, please contact us at: [PHONE_NUMBER] or email us at [EM…" at bounding box center [649, 482] width 765 height 87
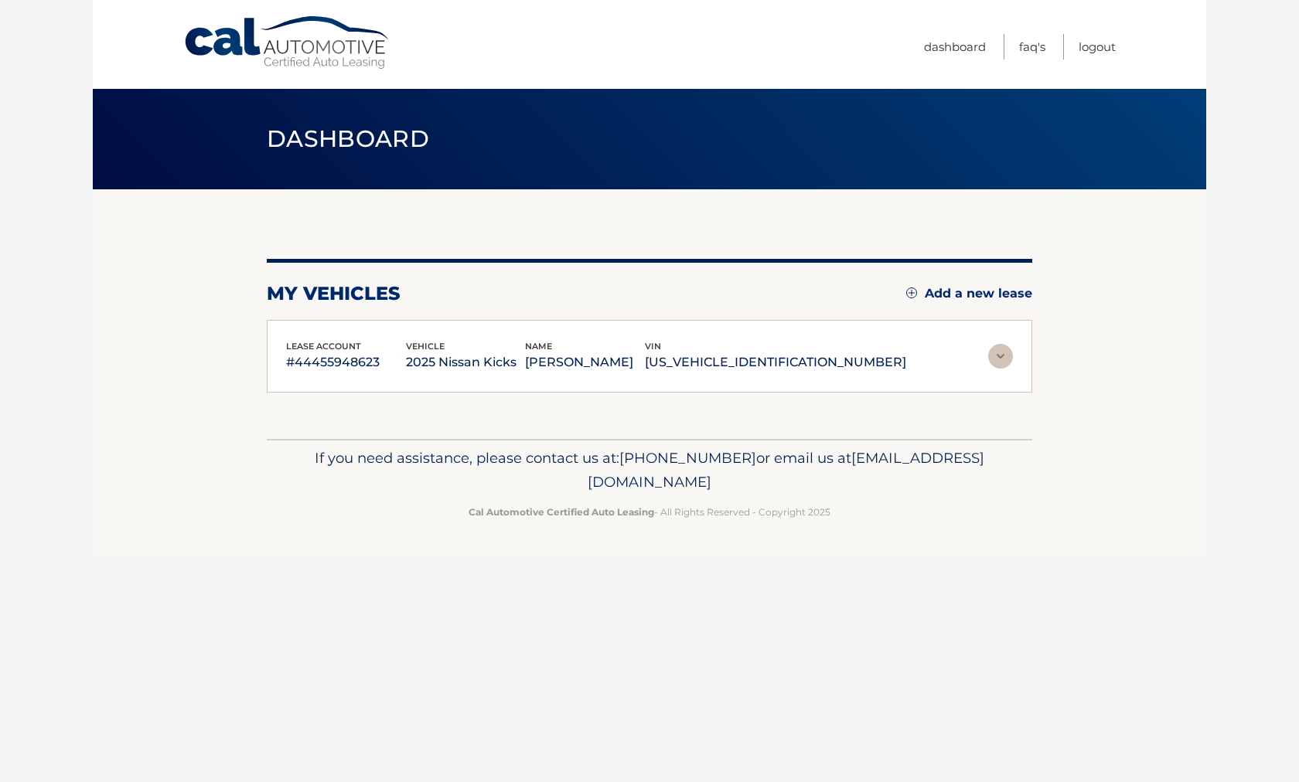
drag, startPoint x: 982, startPoint y: 595, endPoint x: 250, endPoint y: 270, distance: 801.1
click at [250, 270] on div "Cal Automotive Menu Dashboard FAQ's Logout vin" at bounding box center [649, 391] width 1113 height 782
click at [247, 267] on section "my vehicles Add a new lease lease account #44455948623 vehicle 2025 Nissan Kick…" at bounding box center [649, 314] width 1113 height 250
drag, startPoint x: 247, startPoint y: 264, endPoint x: 864, endPoint y: 471, distance: 650.7
click at [863, 471] on div "Cal Automotive Menu Dashboard FAQ's Logout vin" at bounding box center [649, 391] width 1113 height 782
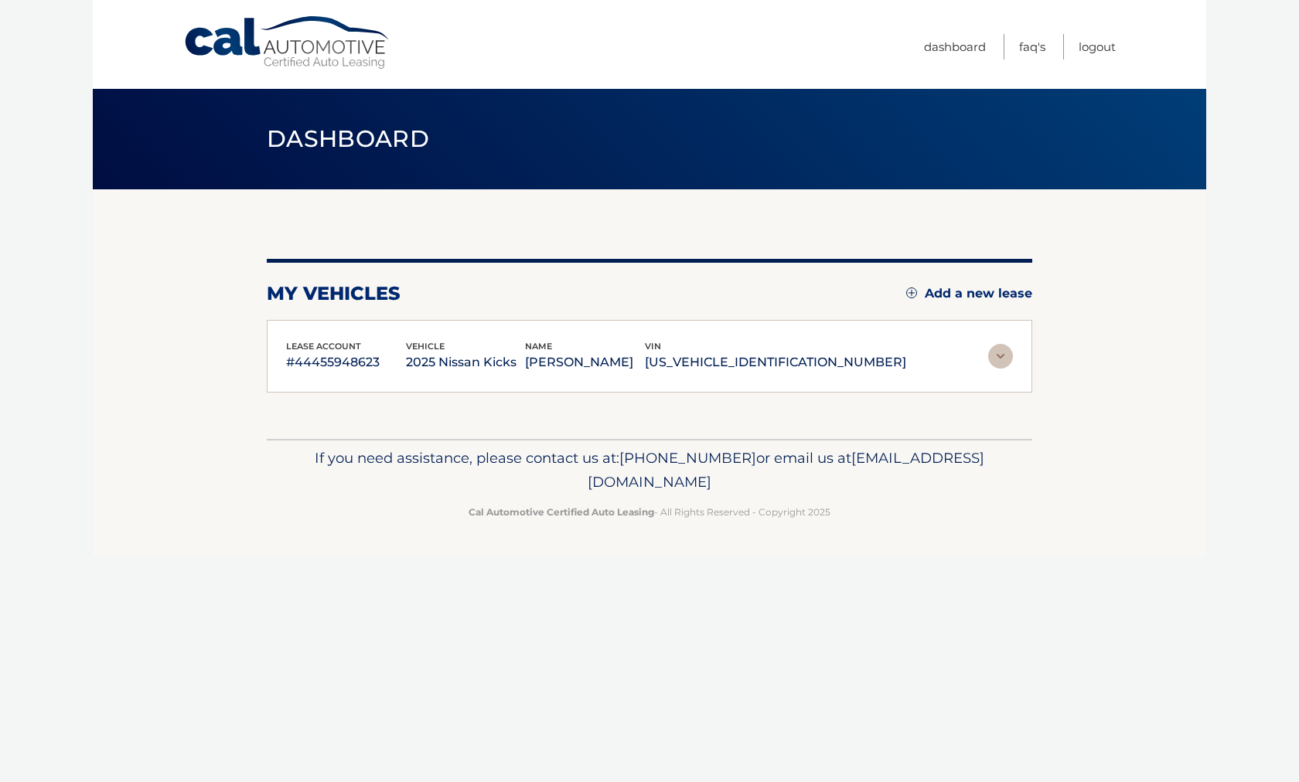
click at [865, 475] on p "If you need assistance, please contact us at: [PHONE_NUMBER] or email us at [EM…" at bounding box center [649, 470] width 745 height 49
click at [911, 507] on p "Cal Automotive Certified Auto Leasing - All Rights Reserved - Copyright 2025" at bounding box center [649, 512] width 745 height 16
drag, startPoint x: 911, startPoint y: 506, endPoint x: 178, endPoint y: 187, distance: 799.0
click at [177, 187] on div "Cal Automotive Menu Dashboard FAQ's Logout vin" at bounding box center [649, 391] width 1113 height 782
click at [178, 187] on div "Dashboard" at bounding box center [649, 139] width 1113 height 100
